Goal: Task Accomplishment & Management: Manage account settings

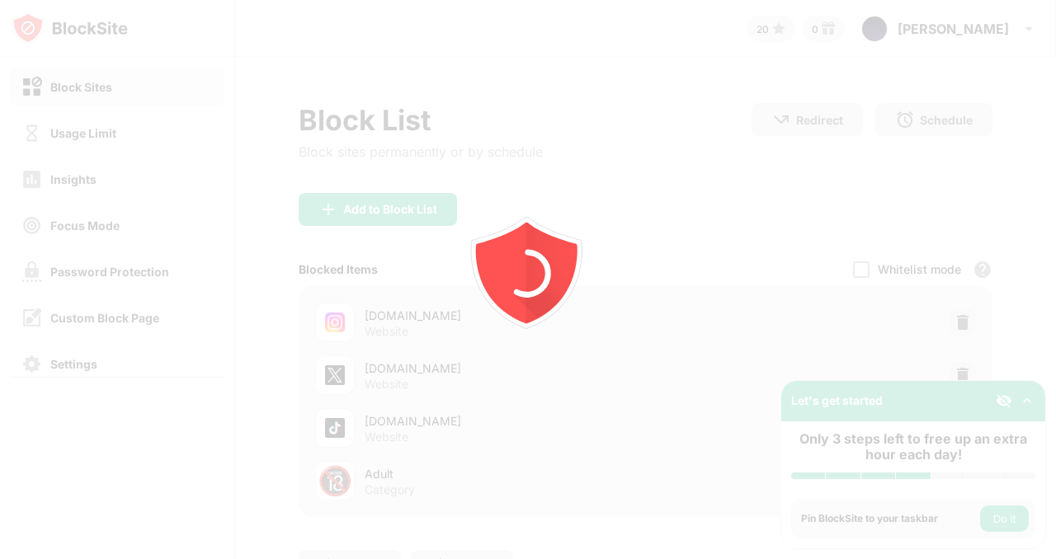
scroll to position [126, 0]
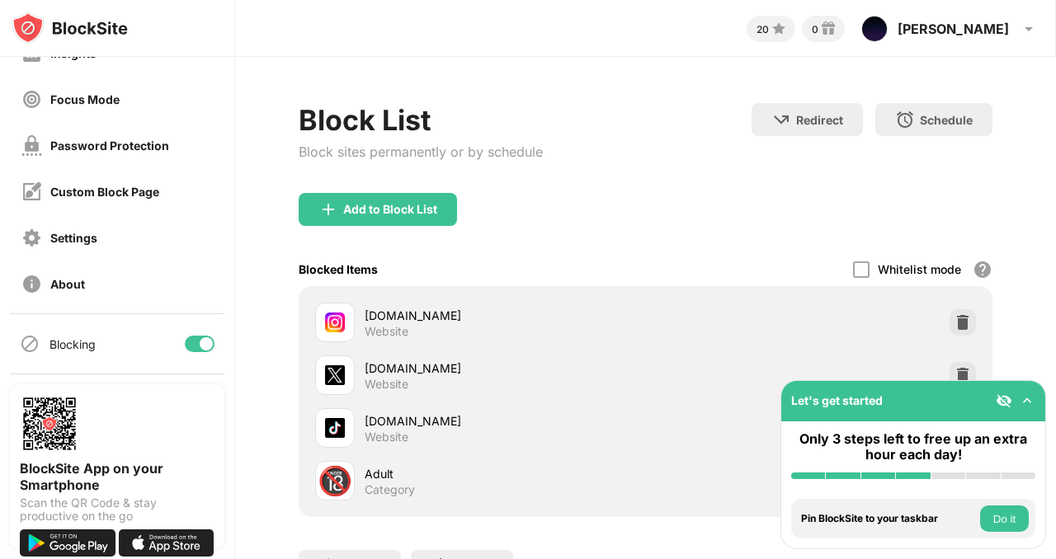
click at [200, 346] on div at bounding box center [200, 344] width 30 height 16
click at [191, 336] on div at bounding box center [200, 344] width 30 height 16
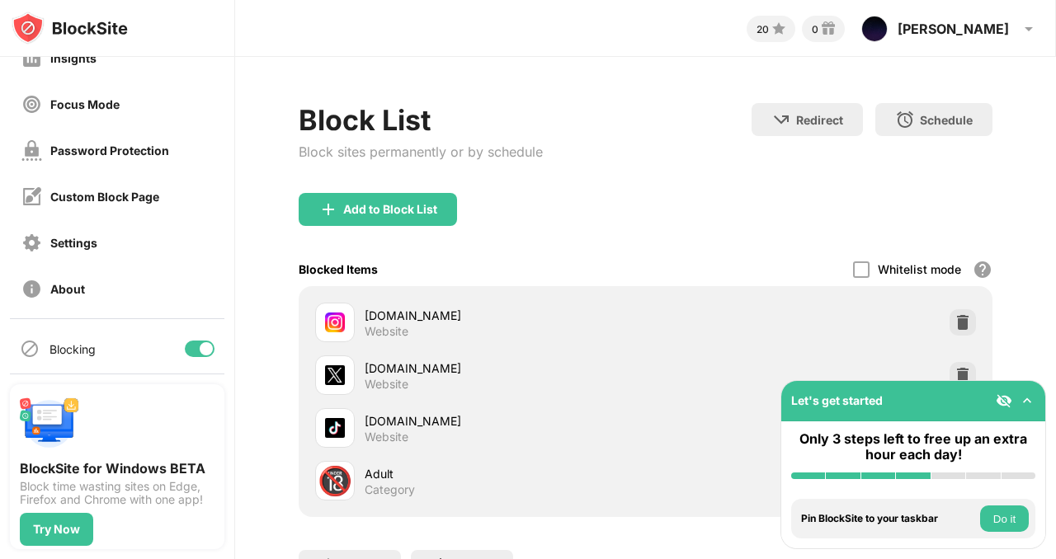
scroll to position [126, 0]
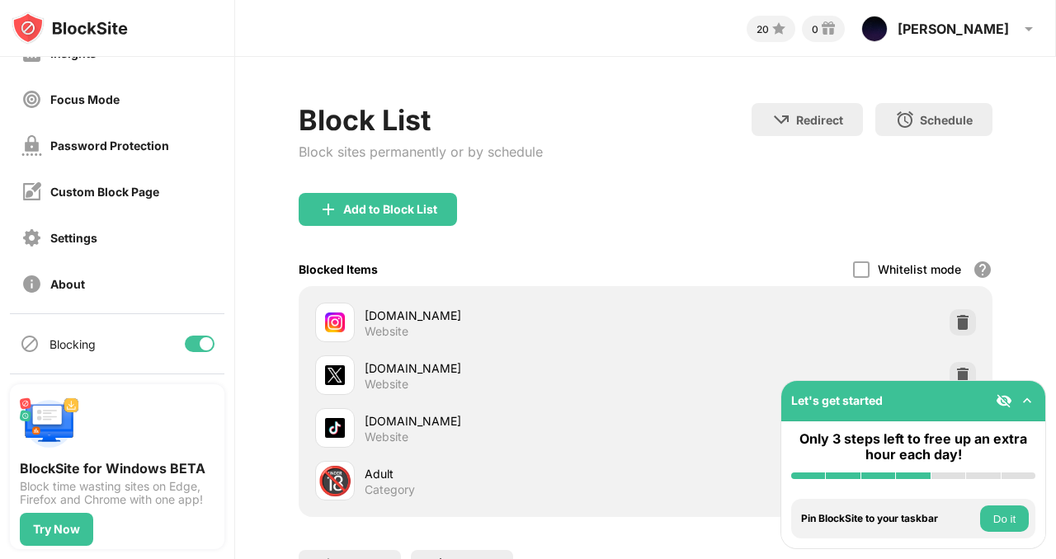
click at [185, 350] on div at bounding box center [200, 344] width 30 height 16
click at [192, 336] on div at bounding box center [200, 344] width 30 height 16
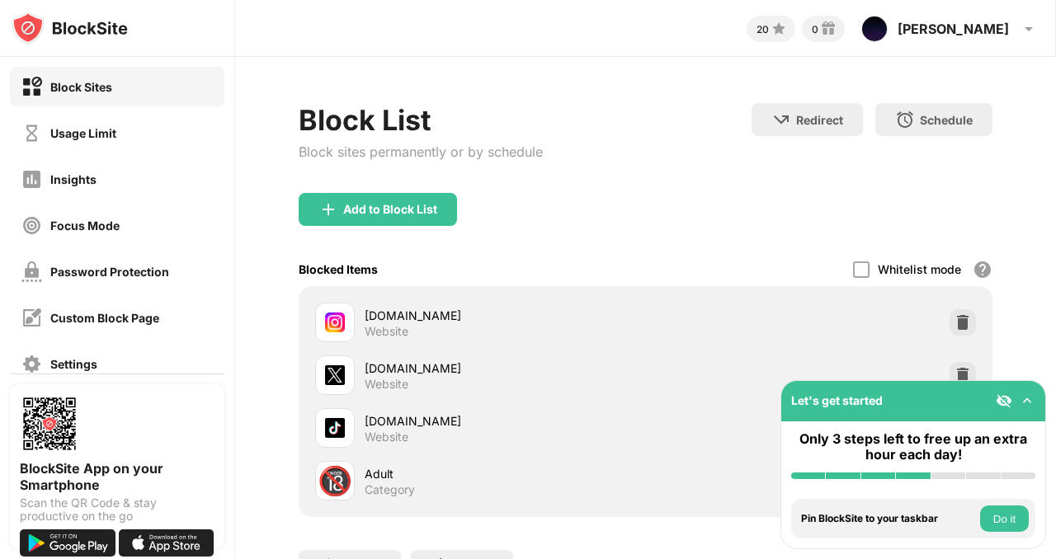
scroll to position [126, 0]
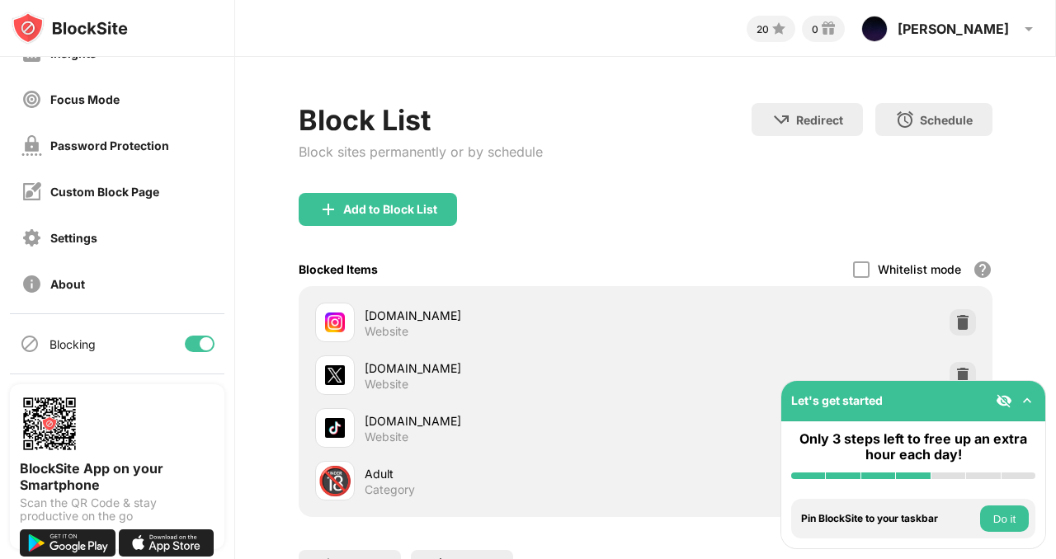
click at [200, 340] on div at bounding box center [206, 343] width 13 height 13
click at [190, 346] on div at bounding box center [200, 344] width 30 height 16
